Goal: Find specific page/section: Find specific page/section

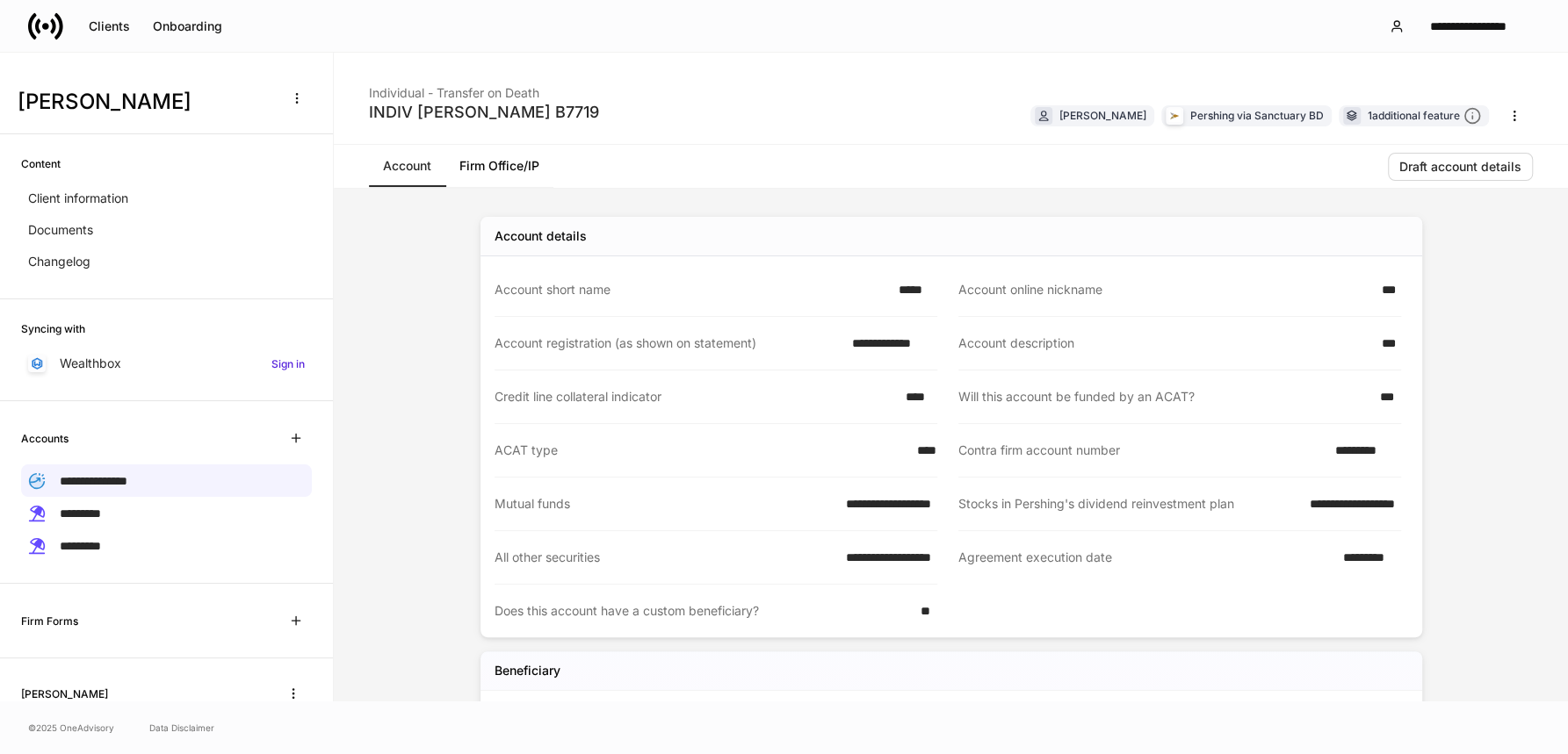
scroll to position [94, 0]
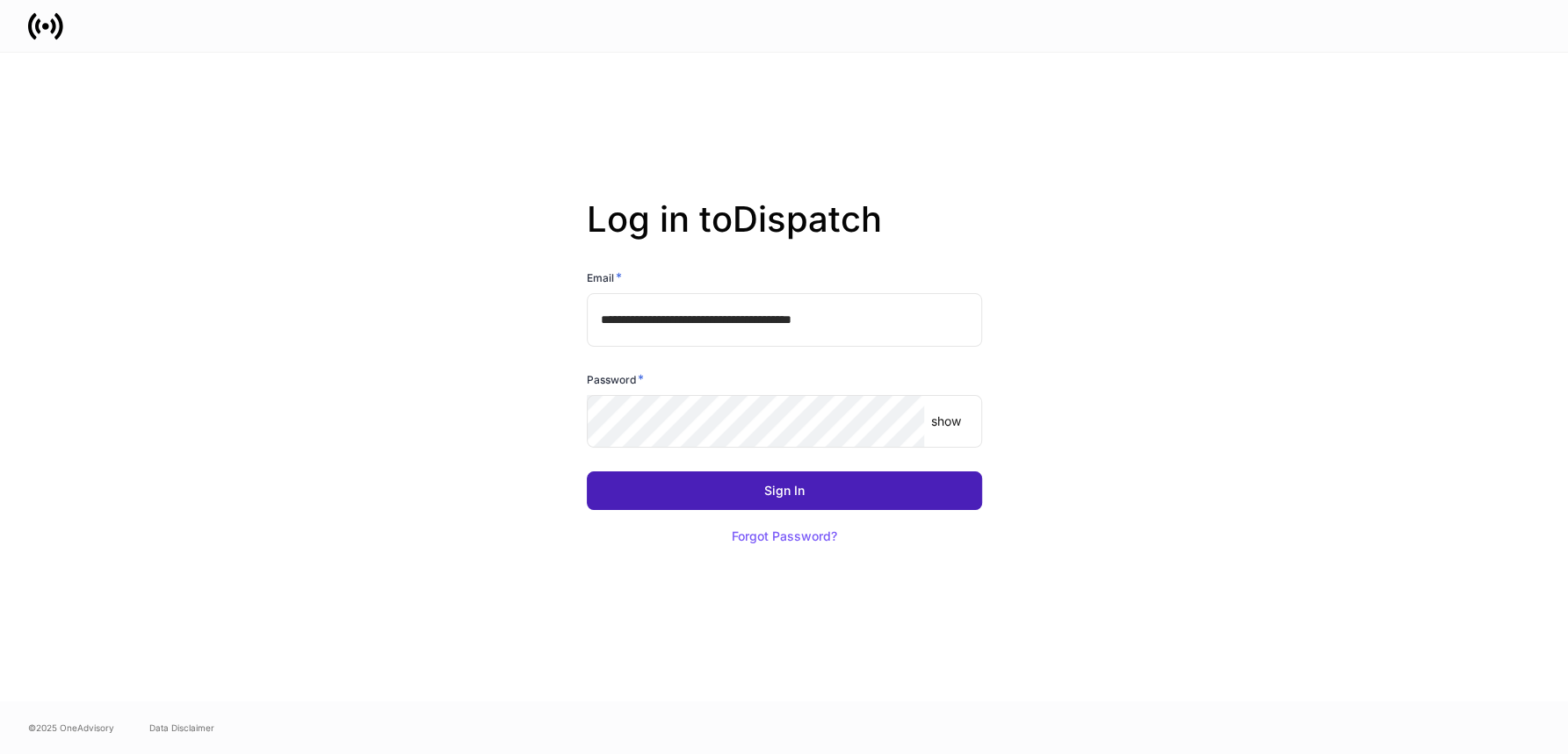
click at [783, 489] on div "Sign In" at bounding box center [784, 491] width 41 height 13
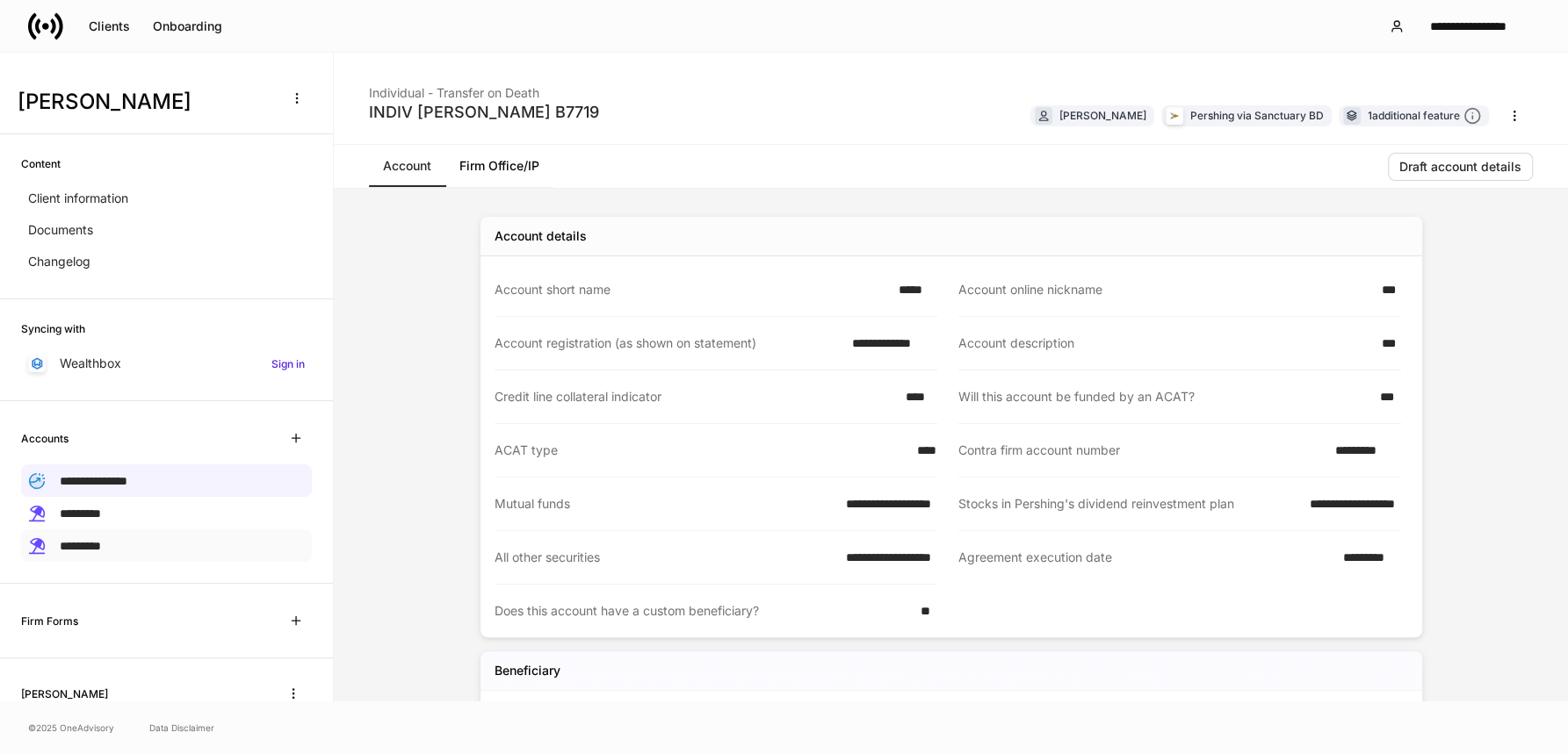
click at [101, 542] on span "*********" at bounding box center [80, 546] width 41 height 13
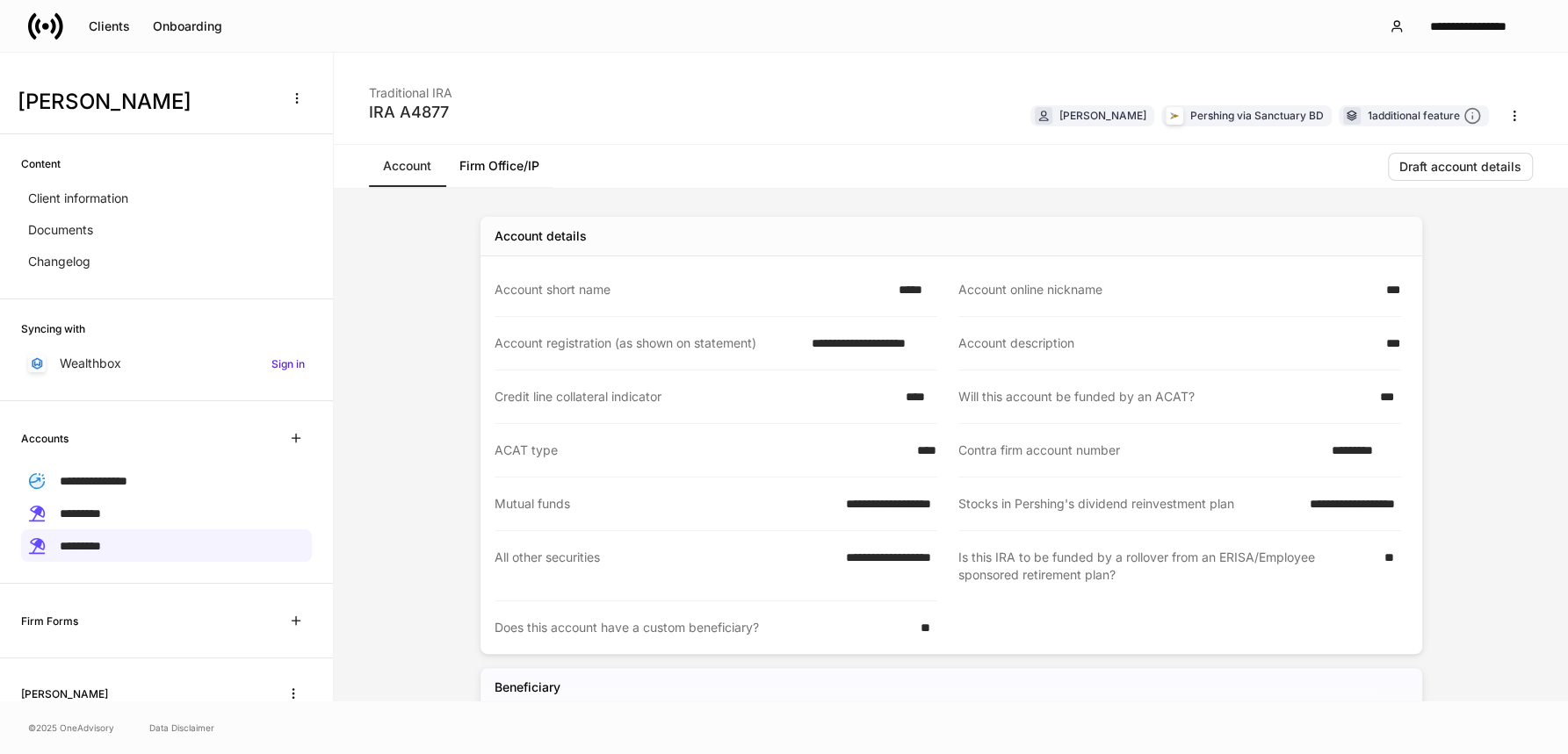
click at [521, 166] on link "Firm Office/IP" at bounding box center [500, 166] width 108 height 42
